Goal: Task Accomplishment & Management: Use online tool/utility

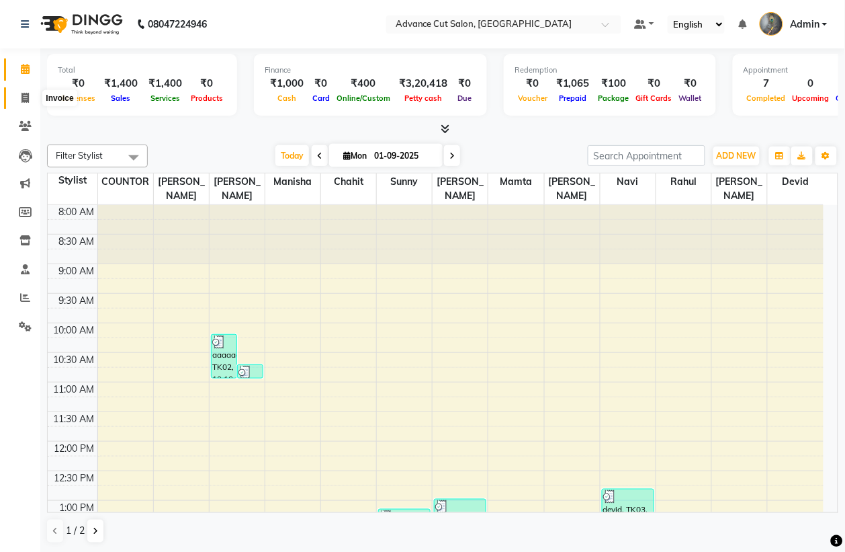
click at [24, 91] on span at bounding box center [25, 98] width 24 height 15
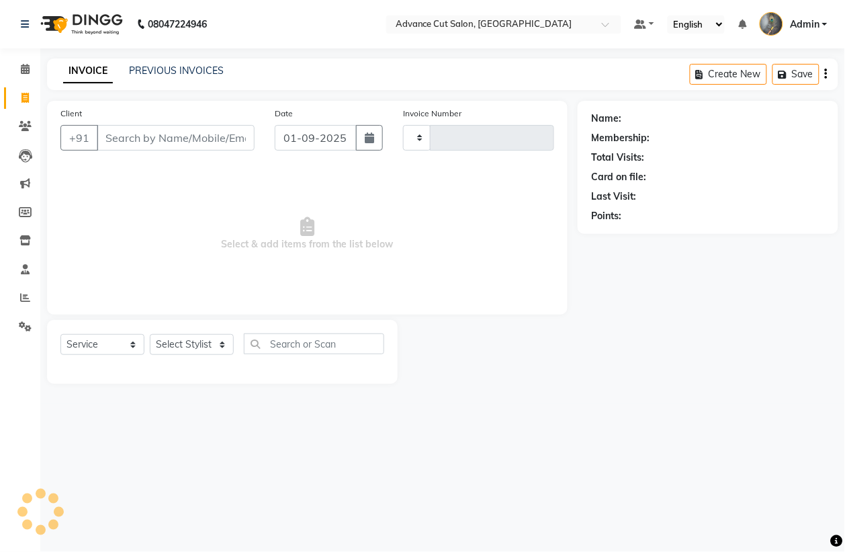
click at [21, 93] on icon at bounding box center [24, 98] width 7 height 10
select select "service"
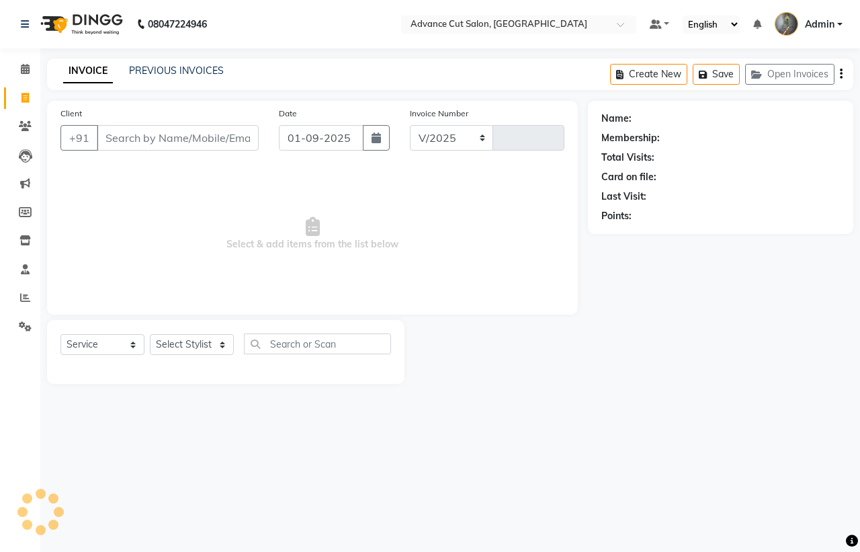
select select "4939"
type input "3965"
click at [142, 139] on input "Client" at bounding box center [178, 138] width 162 height 26
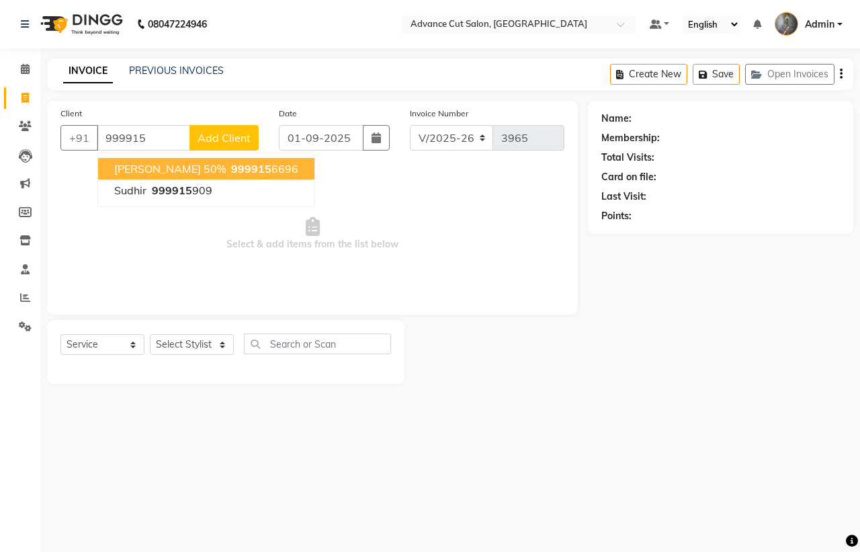
click at [228, 171] on ngb-highlight "999915 6696" at bounding box center [263, 168] width 70 height 13
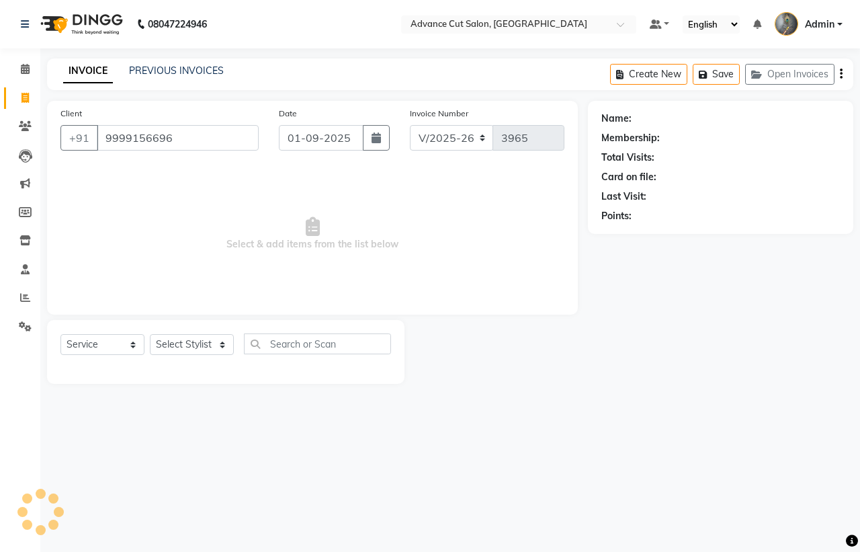
type input "9999156696"
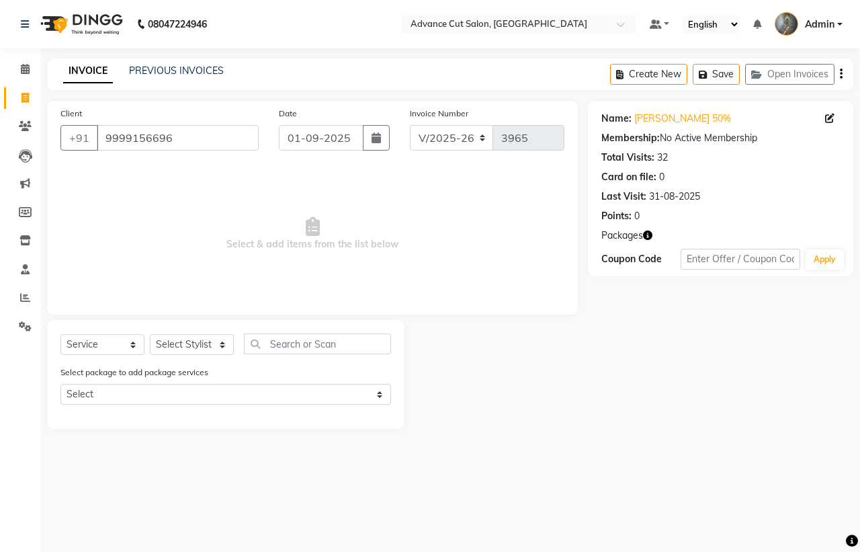
click at [647, 239] on icon "button" at bounding box center [647, 234] width 9 height 9
click at [179, 347] on select "Select Stylist Admin chahit COUNTOR [PERSON_NAME] mamta [PERSON_NAME] navi [PER…" at bounding box center [192, 344] width 84 height 21
select select "86614"
click at [150, 334] on select "Select Stylist Admin chahit COUNTOR [PERSON_NAME] mamta [PERSON_NAME] navi [PER…" at bounding box center [192, 344] width 84 height 21
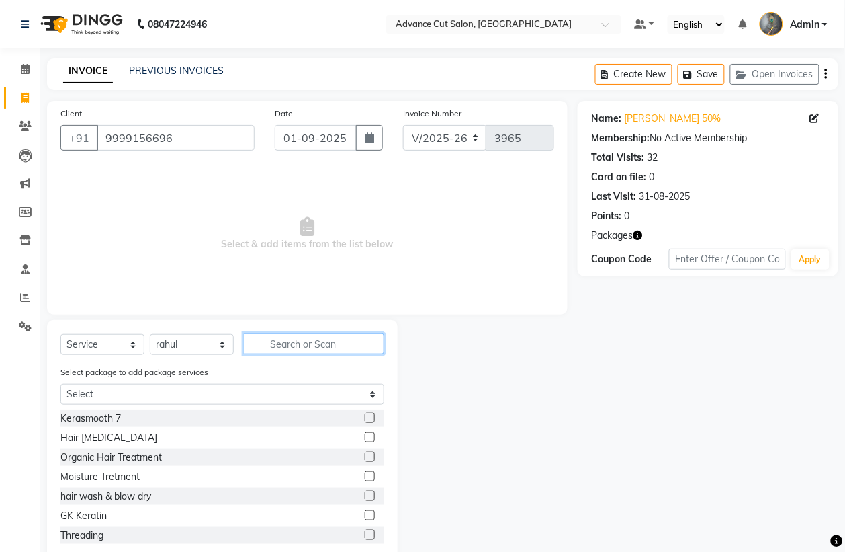
click at [288, 343] on input "text" at bounding box center [314, 343] width 140 height 21
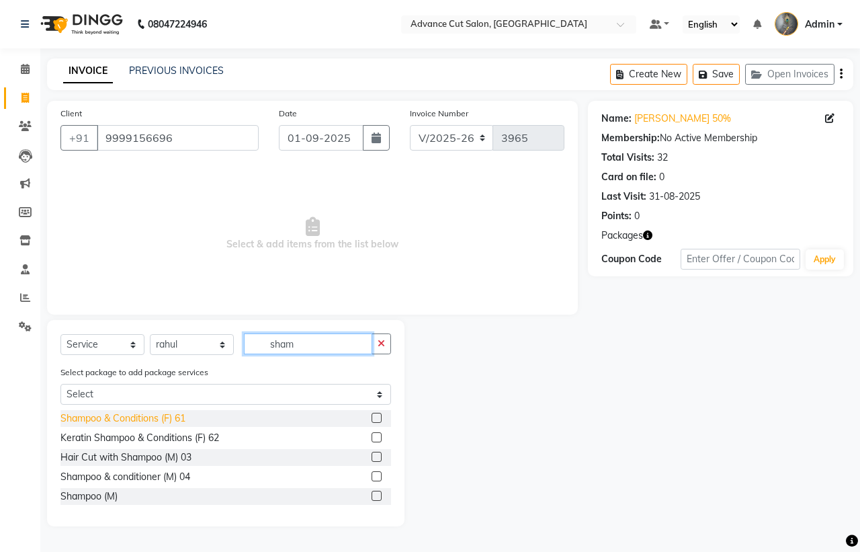
type input "sham"
click at [143, 419] on div "Shampoo & Conditions (F) 61" at bounding box center [122, 418] width 125 height 14
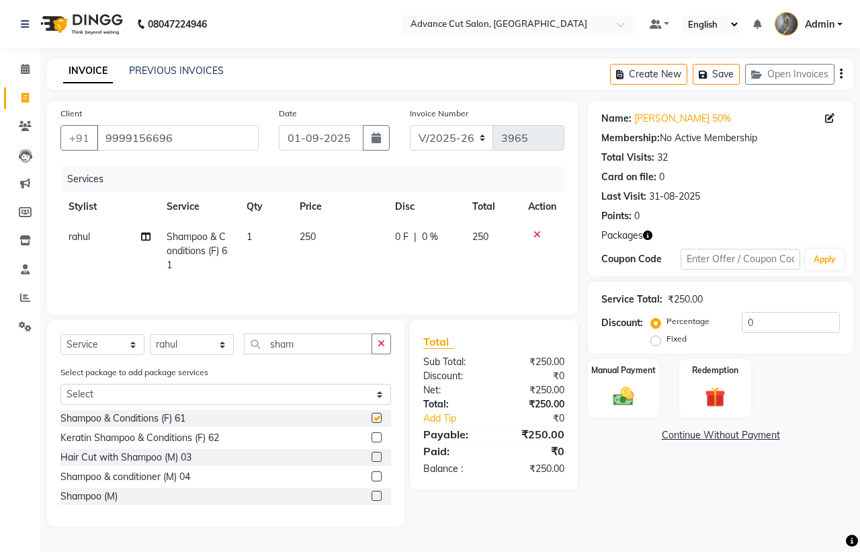
checkbox input "false"
drag, startPoint x: 302, startPoint y: 351, endPoint x: 200, endPoint y: 337, distance: 103.1
click at [200, 337] on div "Select Service Product Membership Package Voucher Prepaid Gift Card Select Styl…" at bounding box center [225, 349] width 331 height 32
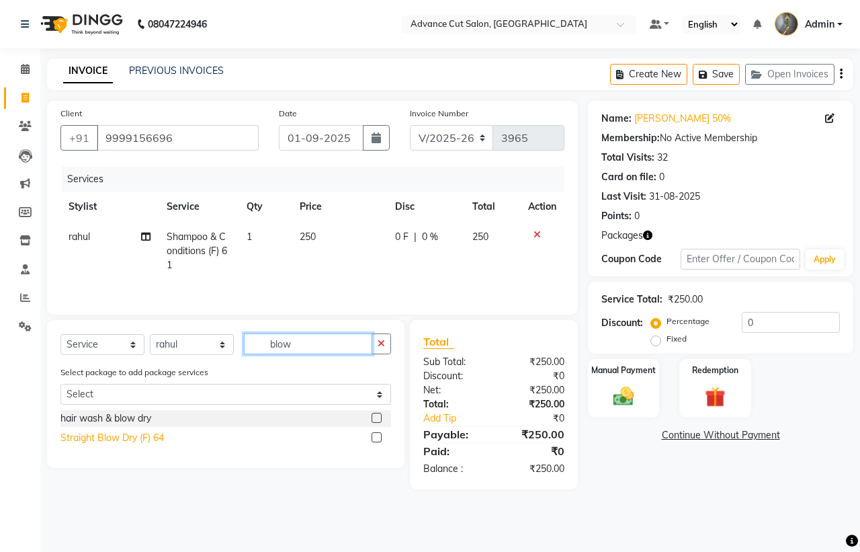
type input "blow"
click at [109, 441] on div "Straight Blow Dry (F) 64" at bounding box center [111, 438] width 103 height 14
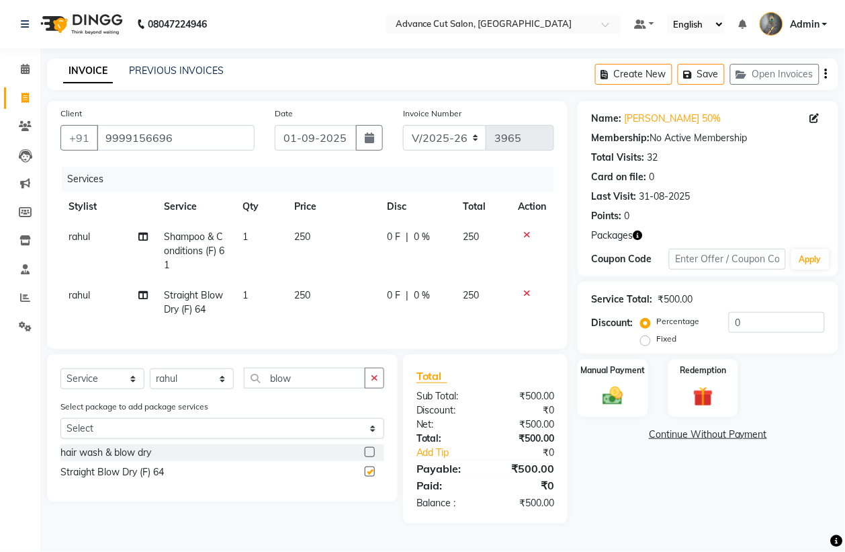
checkbox input "false"
click at [71, 293] on span "rahul" at bounding box center [79, 295] width 21 height 12
select select "86614"
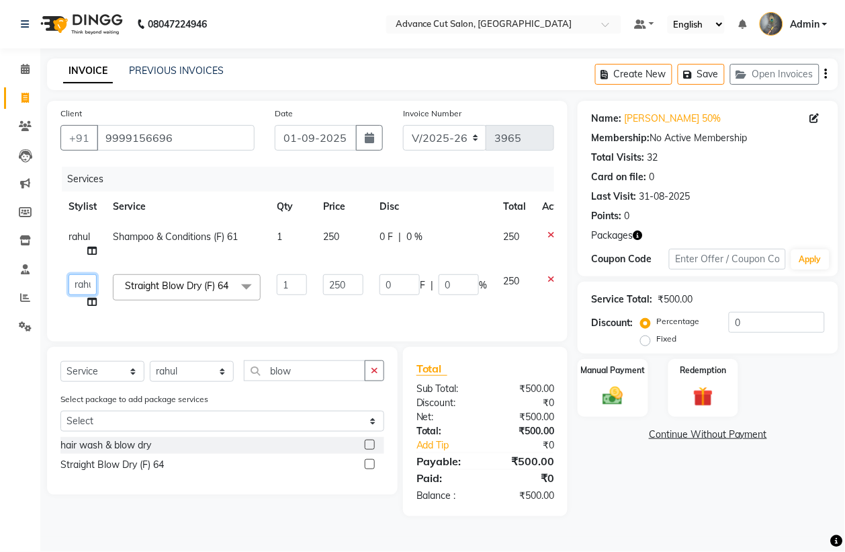
click at [85, 280] on select "Admin chahit COUNTOR [PERSON_NAME] mamta [PERSON_NAME] navi [PERSON_NAME] [PERS…" at bounding box center [83, 284] width 28 height 21
select select "58461"
click at [230, 385] on div "Select Service Product Membership Package Voucher Prepaid Gift Card Select Styl…" at bounding box center [222, 376] width 324 height 32
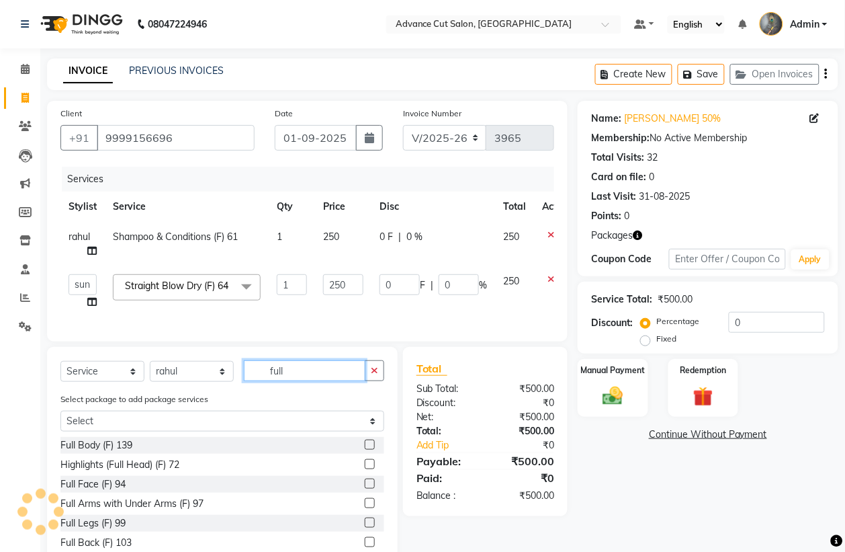
scroll to position [78, 0]
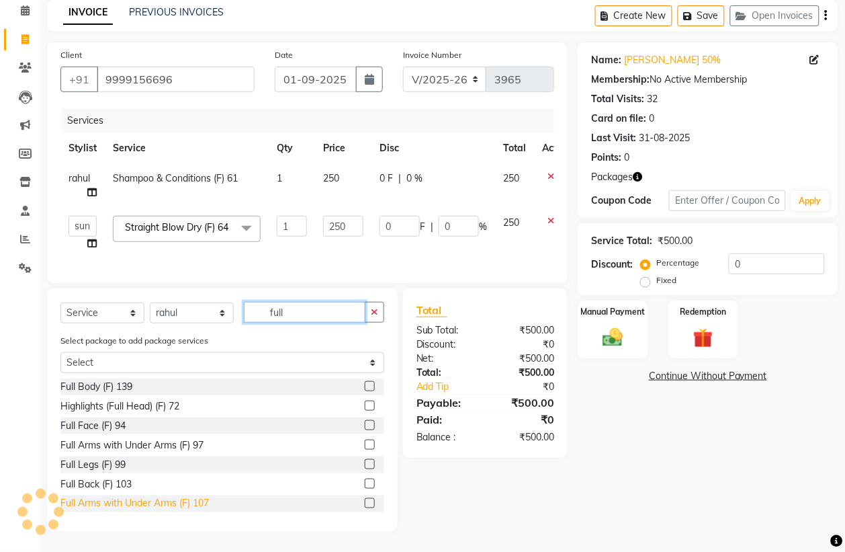
type input "full"
click at [102, 504] on div "Full Arms with Under Arms (F) 107" at bounding box center [134, 504] width 148 height 14
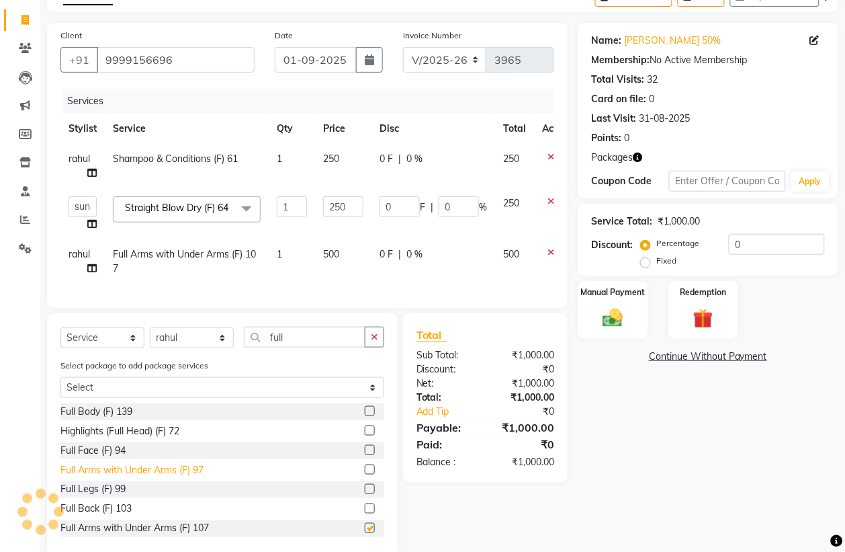
checkbox input "false"
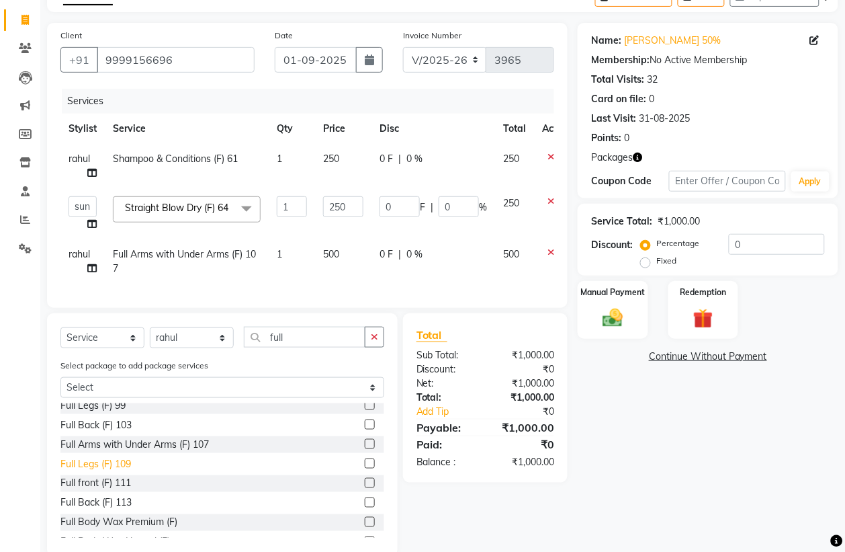
click at [116, 471] on div "Full Legs (F) 109" at bounding box center [95, 464] width 71 height 14
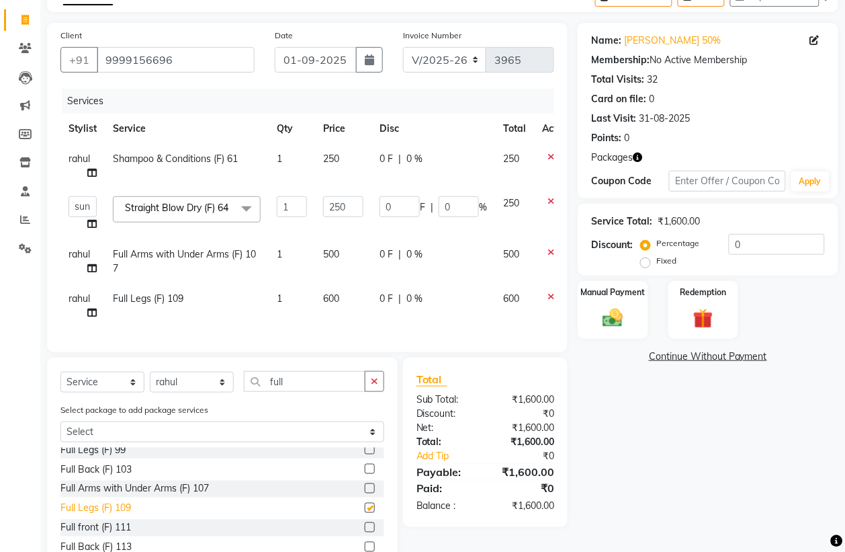
checkbox input "false"
click at [82, 256] on span "rahul" at bounding box center [79, 254] width 21 height 12
select select "86614"
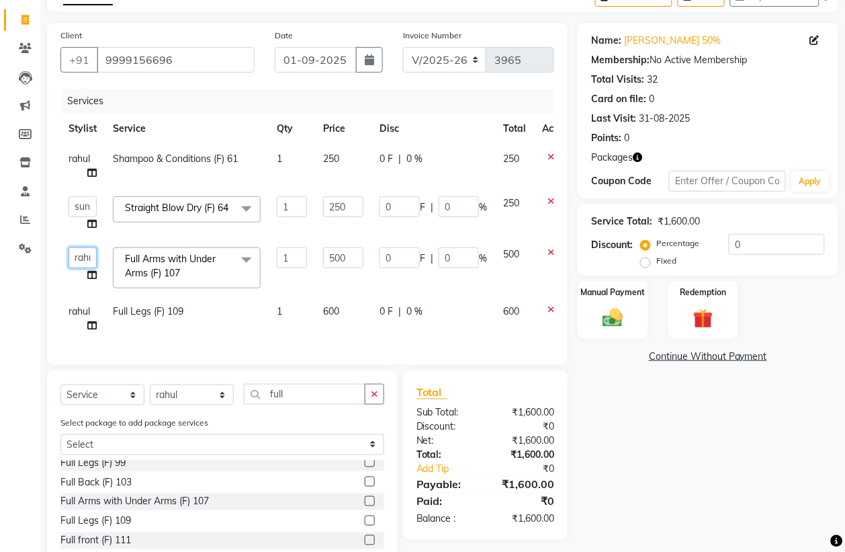
click at [82, 256] on select "Admin chahit COUNTOR [PERSON_NAME] mamta [PERSON_NAME] navi [PERSON_NAME] [PERS…" at bounding box center [83, 257] width 28 height 21
select select "61779"
click at [87, 257] on select "Admin chahit COUNTOR [PERSON_NAME] mamta [PERSON_NAME] navi [PERSON_NAME] [PERS…" at bounding box center [83, 257] width 28 height 21
select select "74352"
click at [84, 311] on span "rahul" at bounding box center [79, 311] width 21 height 12
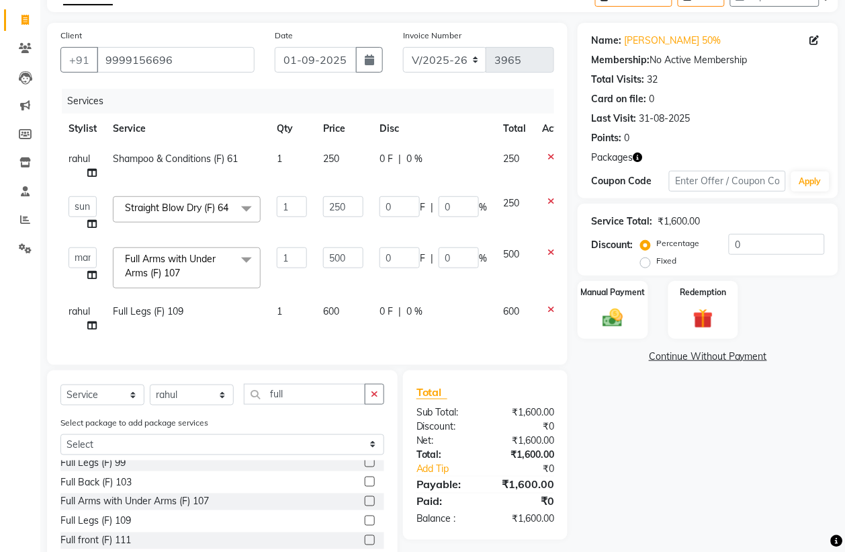
select select "86614"
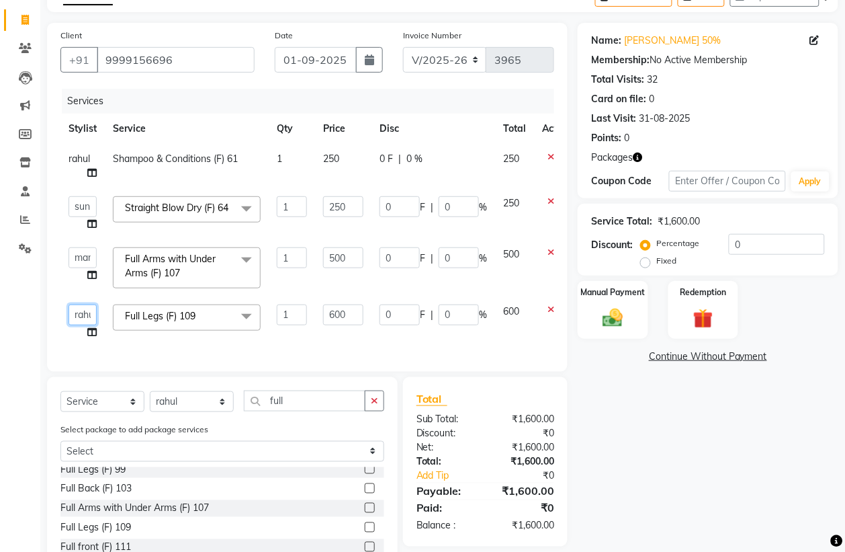
click at [81, 312] on select "Admin chahit COUNTOR [PERSON_NAME] mamta [PERSON_NAME] navi [PERSON_NAME] [PERS…" at bounding box center [83, 314] width 28 height 21
select select "74352"
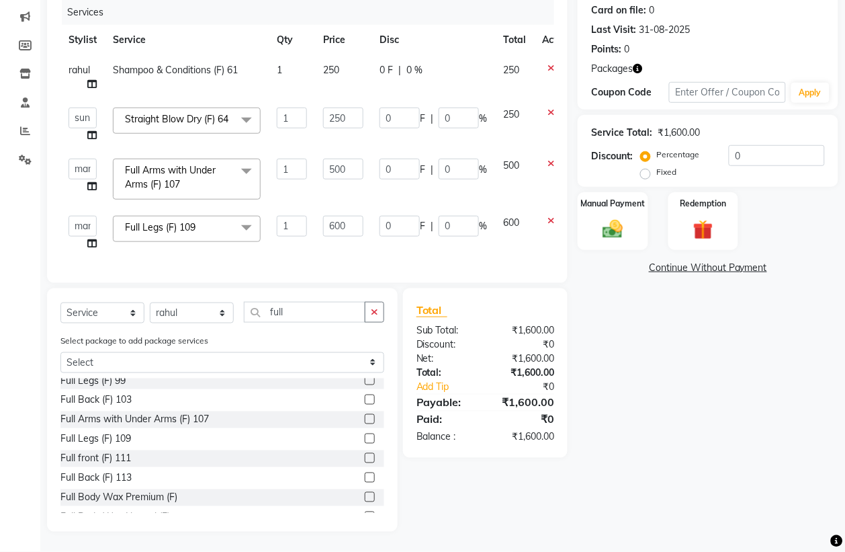
scroll to position [186, 0]
click at [716, 220] on img at bounding box center [704, 230] width 34 height 26
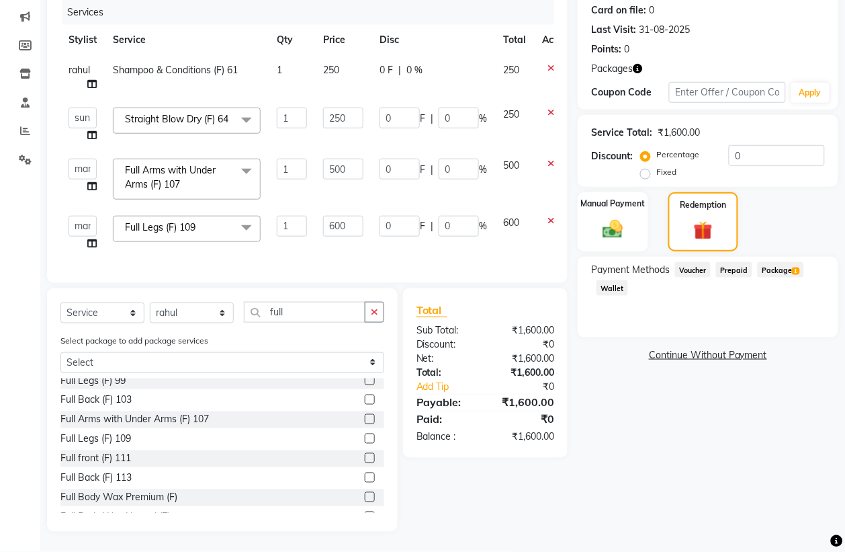
click at [804, 262] on span "Package 1" at bounding box center [781, 269] width 46 height 15
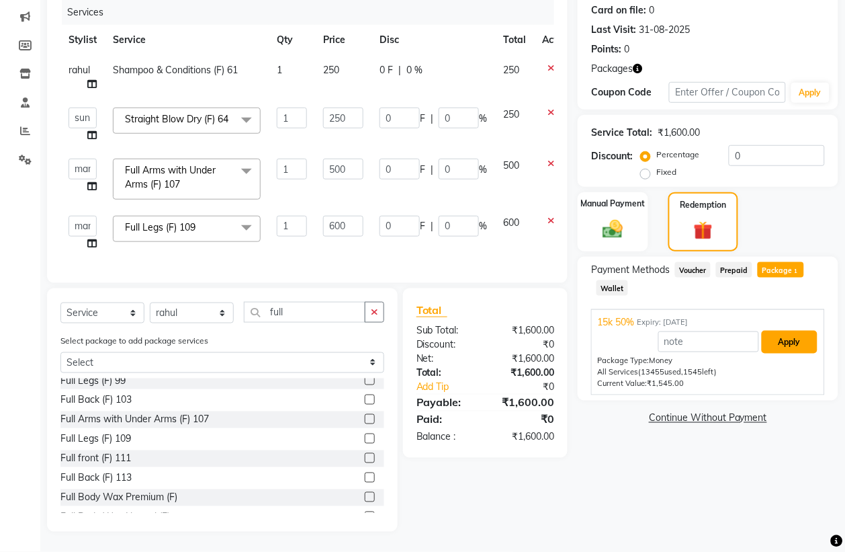
click at [800, 331] on button "Apply" at bounding box center [790, 342] width 56 height 23
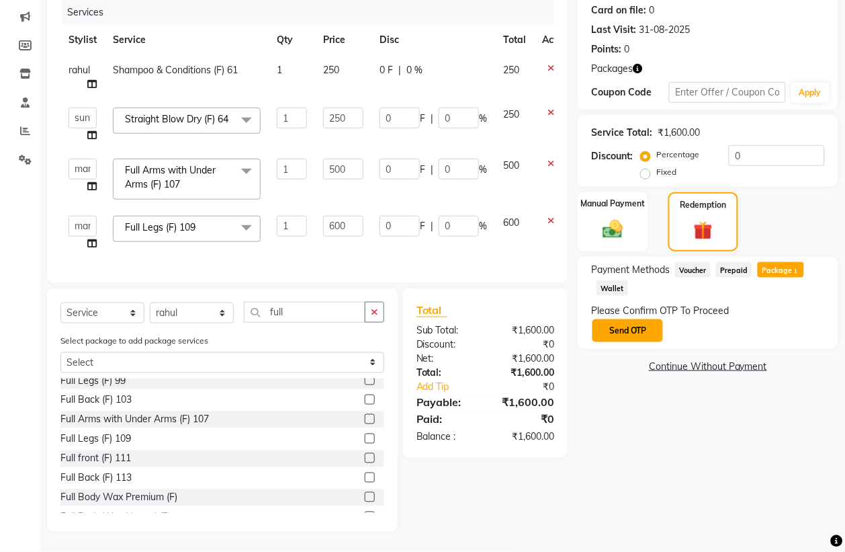
click at [634, 319] on button "Send OTP" at bounding box center [628, 330] width 71 height 23
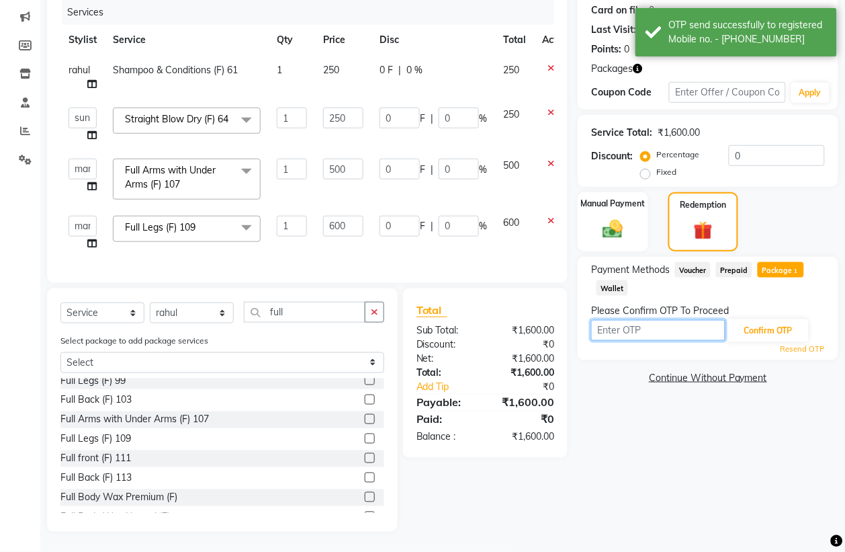
click at [646, 320] on input "text" at bounding box center [658, 330] width 134 height 21
type input "9993"
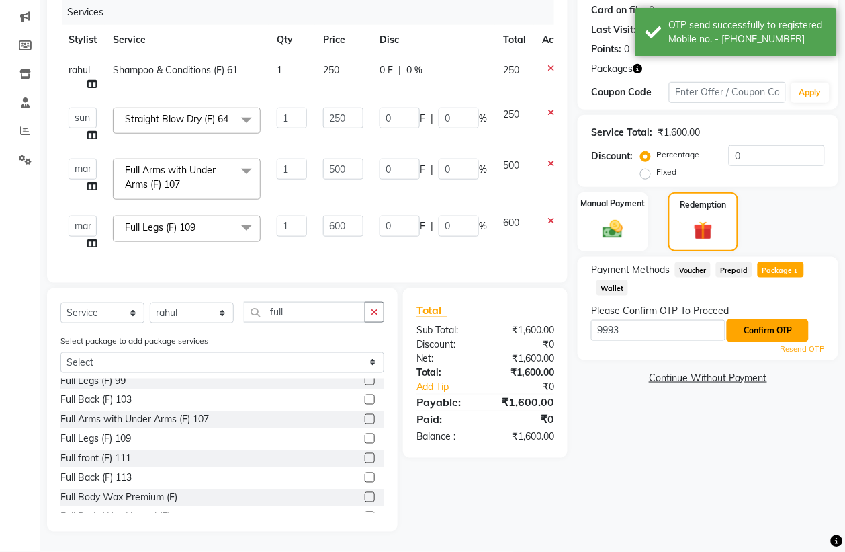
click at [773, 319] on button "Confirm OTP" at bounding box center [768, 330] width 82 height 23
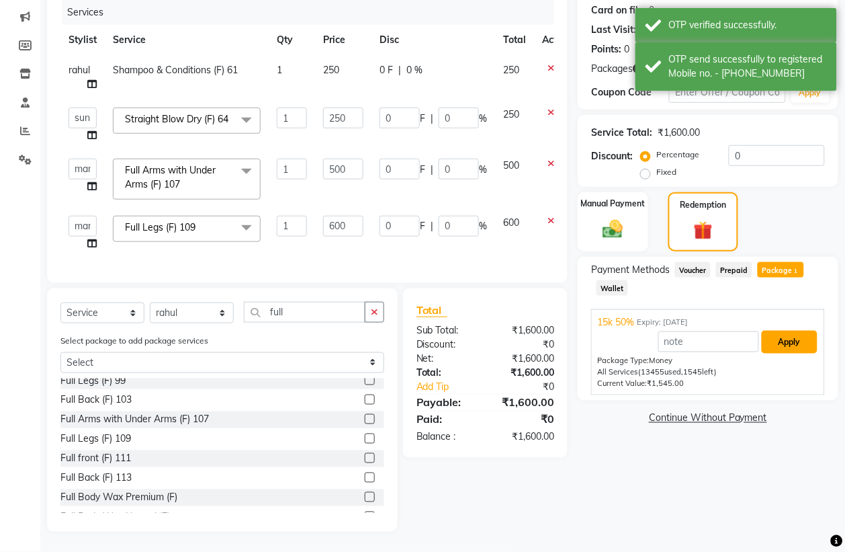
click at [786, 331] on button "Apply" at bounding box center [790, 342] width 56 height 23
type input "125"
type input "50"
type input "250"
type input "50"
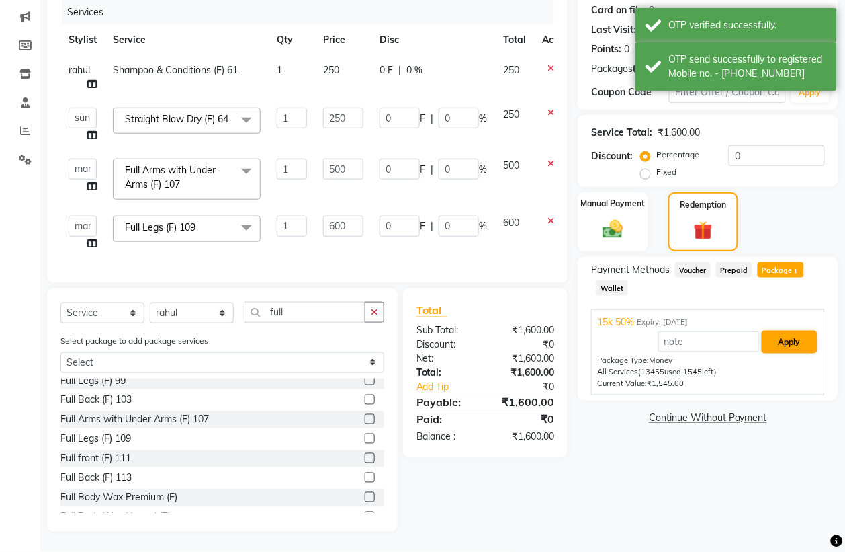
type input "300"
type input "50"
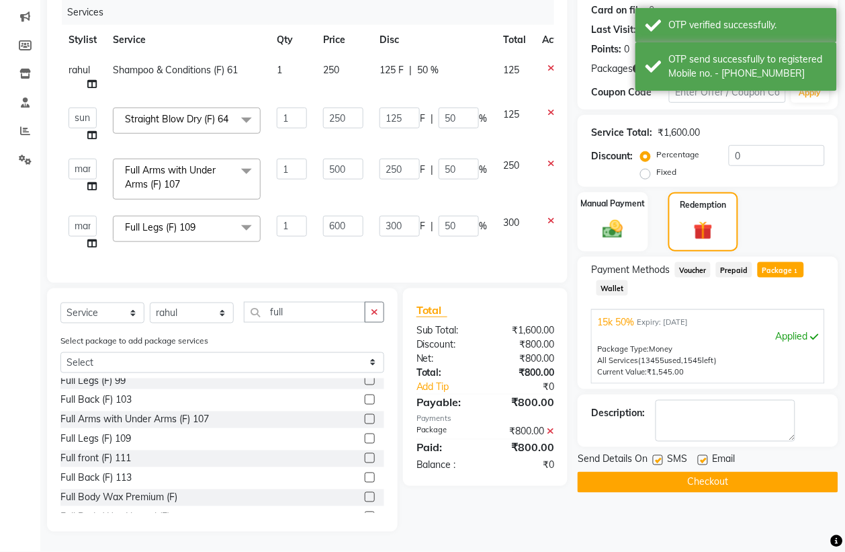
click at [734, 472] on button "Checkout" at bounding box center [708, 482] width 261 height 21
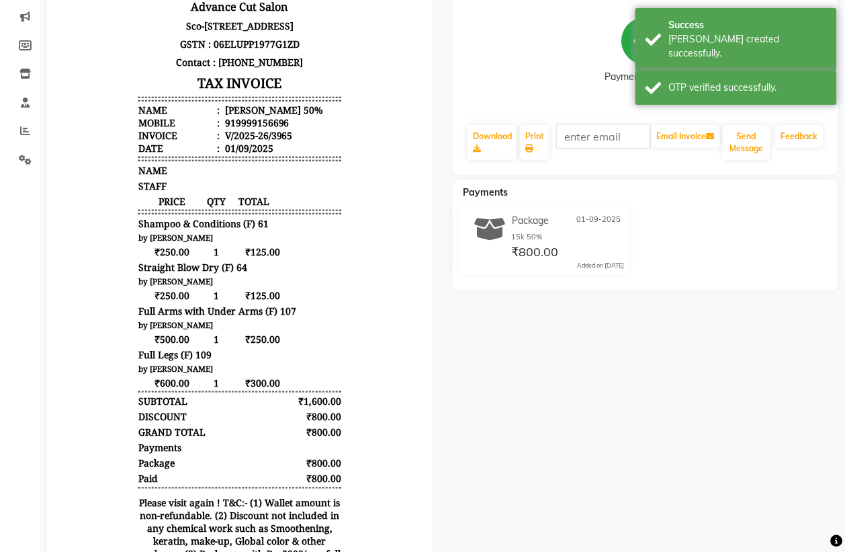
scroll to position [330, 0]
